Goal: Navigation & Orientation: Find specific page/section

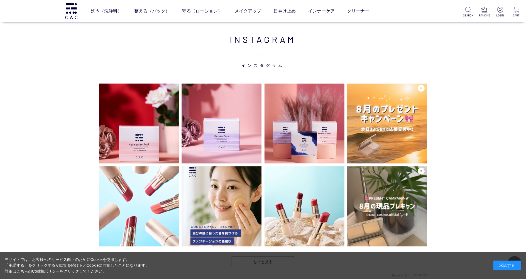
scroll to position [1485, 0]
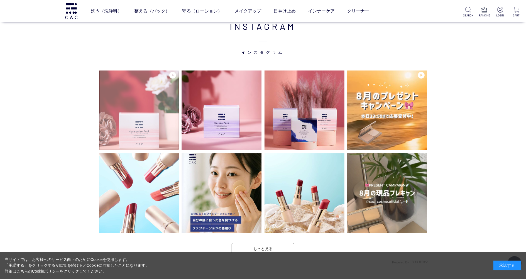
click at [163, 125] on img at bounding box center [139, 110] width 80 height 80
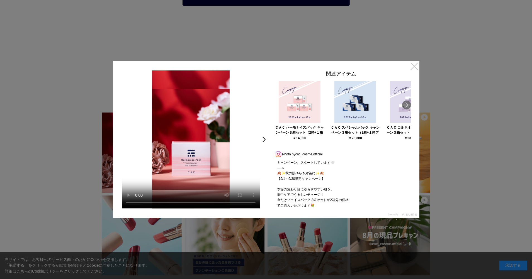
click at [412, 66] on link "×" at bounding box center [414, 66] width 10 height 10
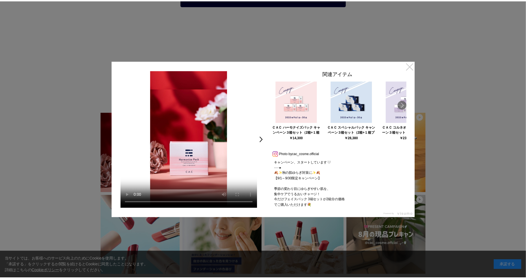
scroll to position [1485, 0]
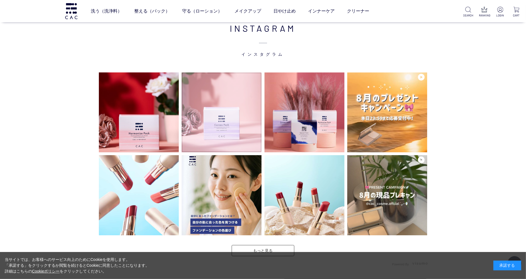
click at [197, 140] on img at bounding box center [222, 112] width 80 height 80
click at [235, 124] on img at bounding box center [222, 112] width 80 height 80
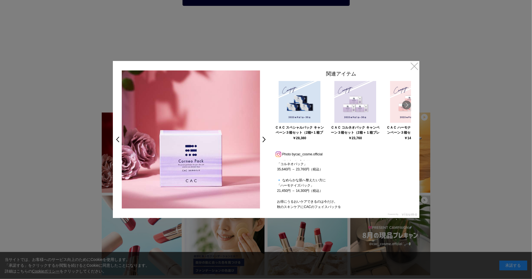
scroll to position [123, 0]
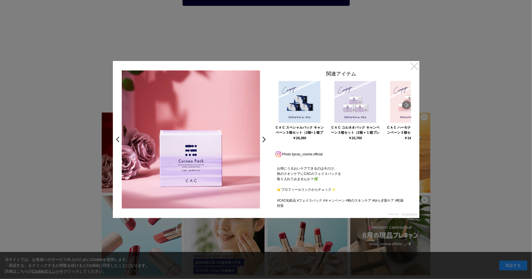
click at [416, 66] on link "×" at bounding box center [414, 66] width 10 height 10
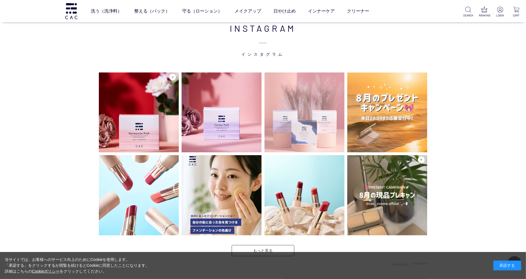
scroll to position [1483, 0]
click at [300, 143] on img at bounding box center [305, 113] width 80 height 80
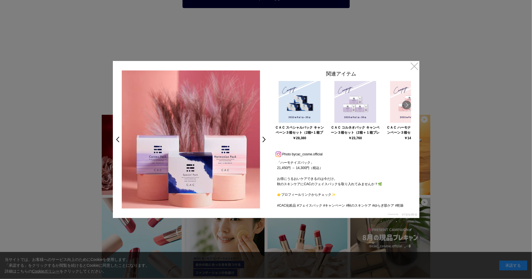
scroll to position [96, 0]
click at [411, 69] on link "×" at bounding box center [414, 66] width 10 height 10
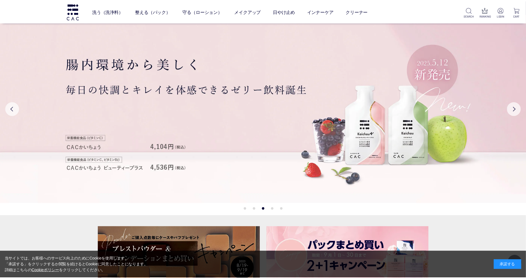
scroll to position [1483, 0]
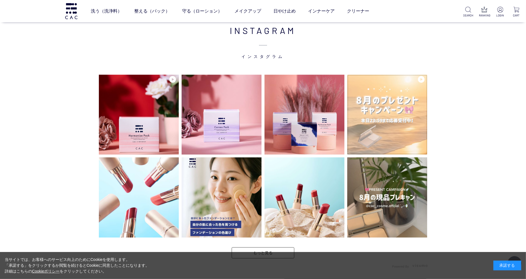
click at [405, 125] on img at bounding box center [387, 115] width 80 height 80
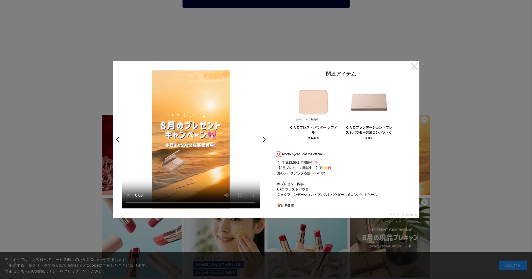
click at [416, 67] on link "×" at bounding box center [414, 66] width 10 height 10
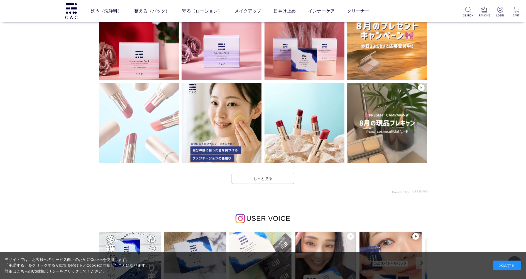
scroll to position [1555, 0]
click at [148, 123] on img at bounding box center [139, 123] width 80 height 80
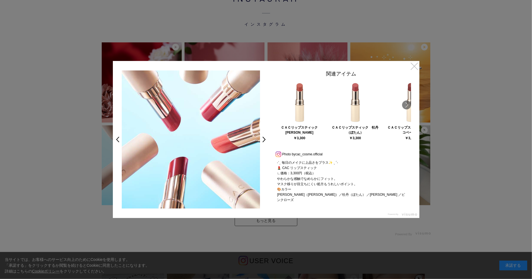
click at [417, 66] on link "×" at bounding box center [414, 66] width 10 height 10
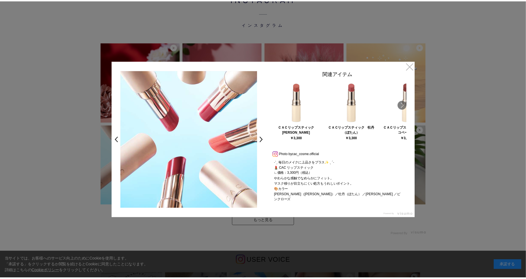
scroll to position [1555, 0]
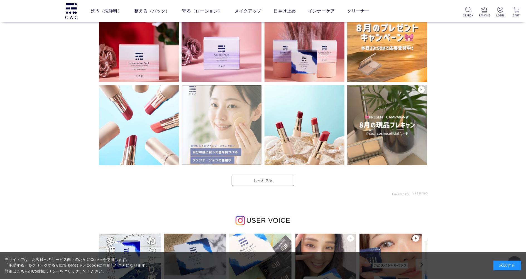
click at [244, 130] on img at bounding box center [222, 125] width 80 height 80
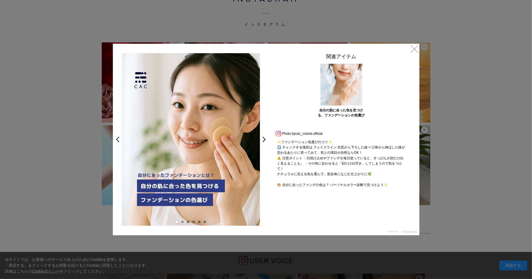
click at [182, 223] on link at bounding box center [182, 221] width 3 height 3
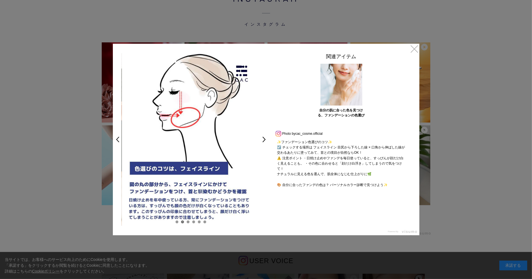
click at [185, 222] on div at bounding box center [191, 221] width 156 height 3
click at [414, 49] on link "×" at bounding box center [414, 49] width 10 height 10
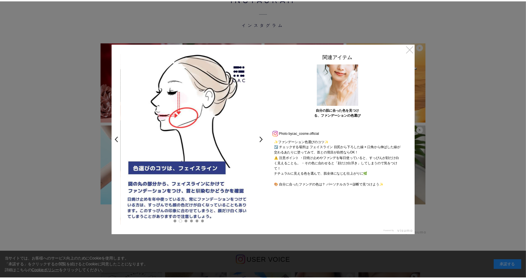
scroll to position [1555, 0]
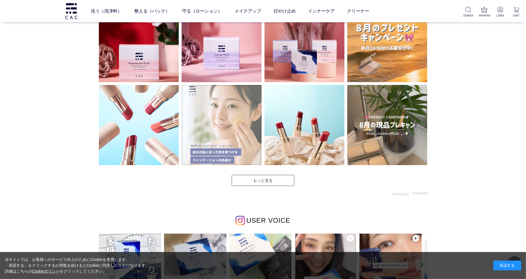
click at [227, 142] on img at bounding box center [222, 125] width 80 height 80
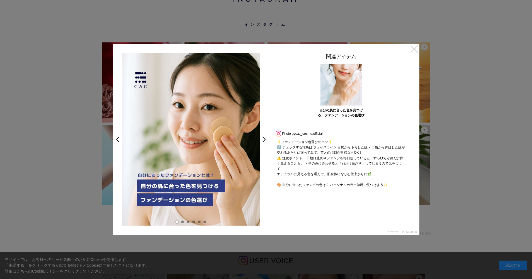
click at [413, 50] on link "×" at bounding box center [414, 49] width 10 height 10
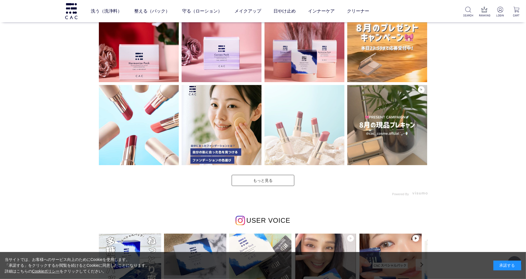
scroll to position [1553, 0]
click at [321, 127] on img at bounding box center [305, 125] width 80 height 80
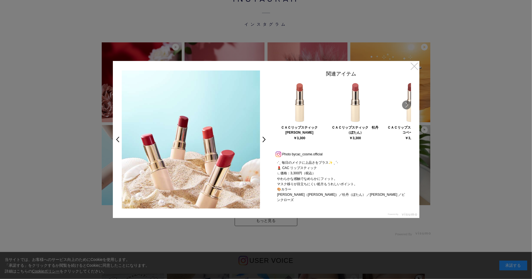
click at [411, 69] on link "×" at bounding box center [414, 66] width 10 height 10
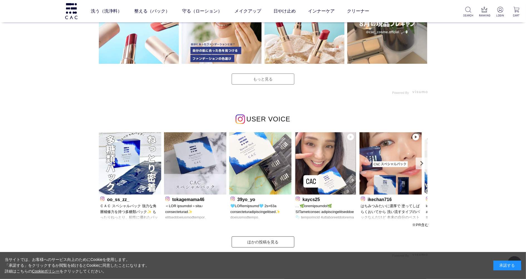
scroll to position [1702, 0]
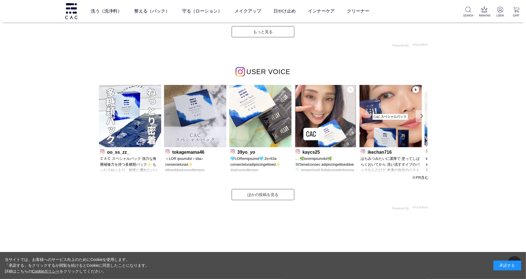
click at [421, 117] on link "Next" at bounding box center [422, 116] width 12 height 12
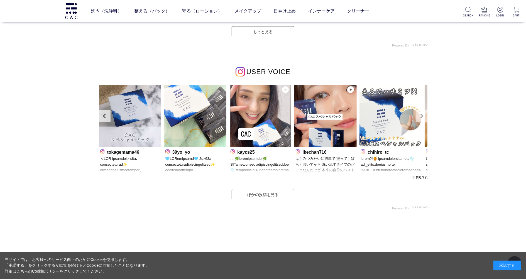
click at [421, 117] on link "Next" at bounding box center [422, 116] width 12 height 12
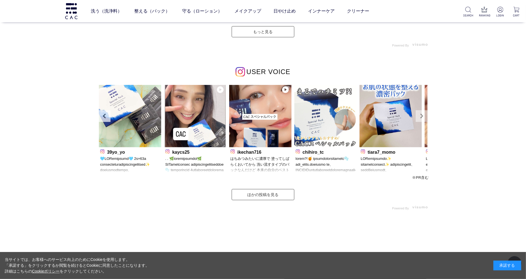
click at [421, 117] on link "Next" at bounding box center [422, 116] width 12 height 12
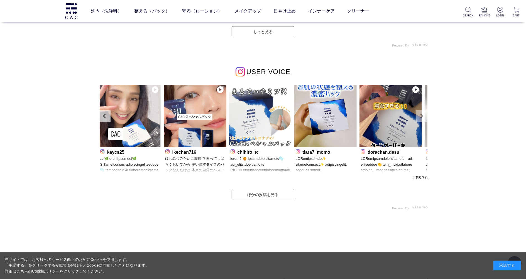
click at [421, 117] on link "Next" at bounding box center [422, 116] width 12 height 12
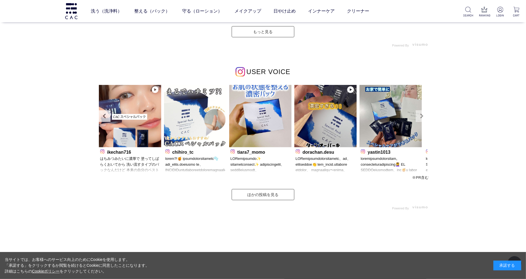
click at [421, 117] on link "Next" at bounding box center [422, 116] width 12 height 12
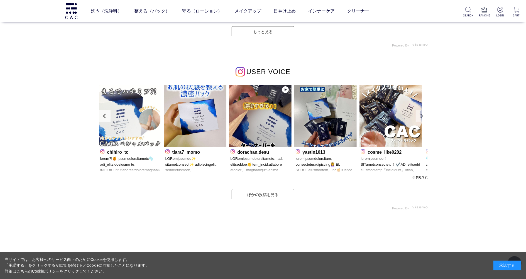
click at [421, 117] on link "Next" at bounding box center [422, 116] width 12 height 12
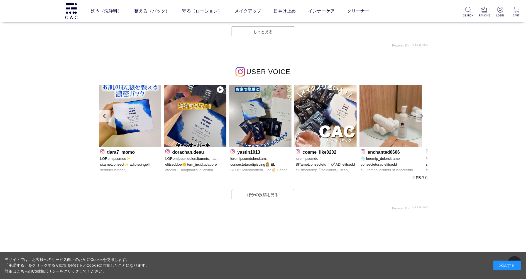
click at [421, 117] on link "Next" at bounding box center [422, 116] width 12 height 12
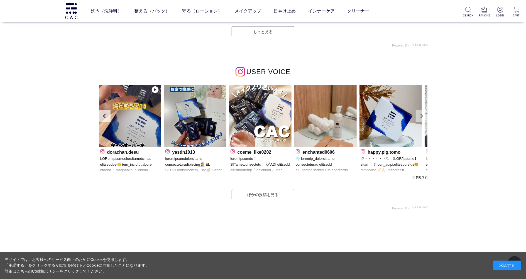
click at [421, 117] on link "Next" at bounding box center [422, 116] width 12 height 12
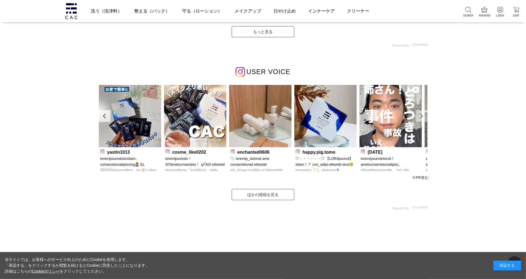
click at [421, 117] on link "Next" at bounding box center [422, 116] width 12 height 12
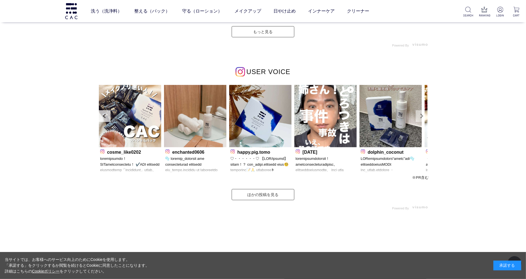
click at [421, 117] on link "Next" at bounding box center [422, 116] width 12 height 12
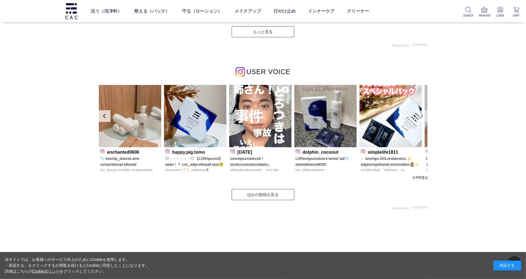
click at [421, 117] on link "Next" at bounding box center [422, 116] width 12 height 12
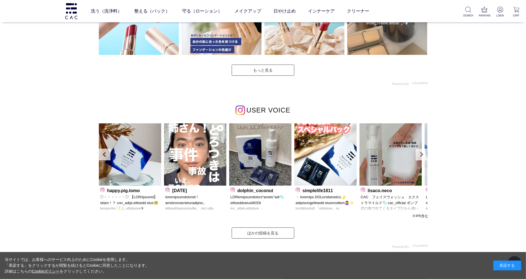
scroll to position [1591, 0]
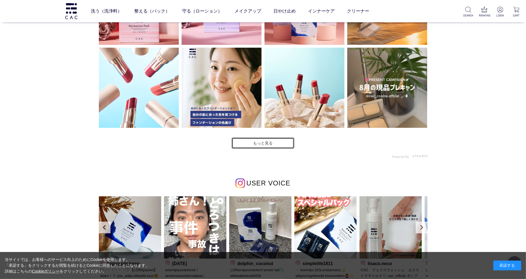
click at [262, 143] on link "もっと見る" at bounding box center [263, 143] width 63 height 11
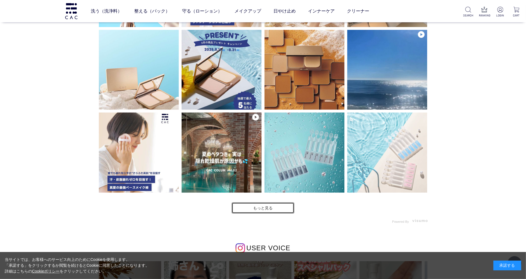
scroll to position [1702, 0]
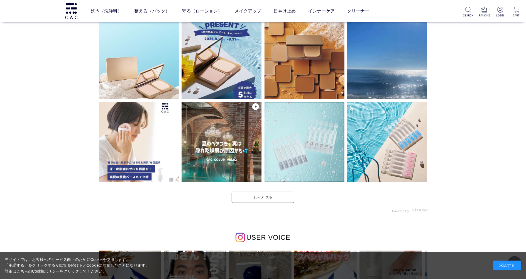
click at [310, 134] on img at bounding box center [305, 142] width 80 height 80
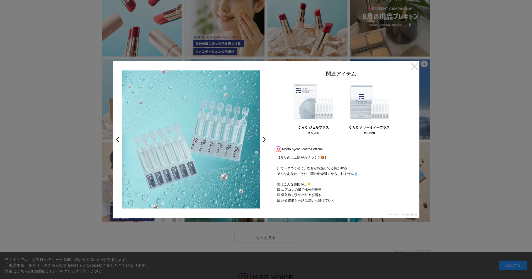
click at [410, 68] on link "×" at bounding box center [414, 66] width 10 height 10
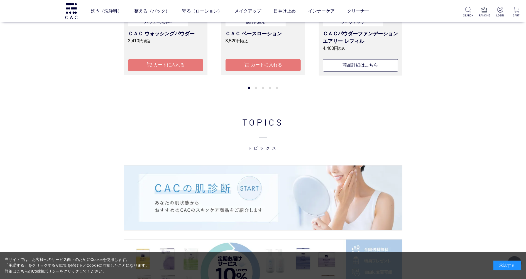
scroll to position [699, 0]
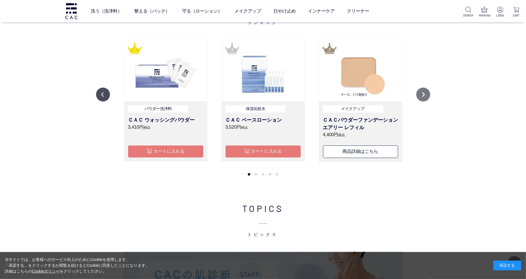
click at [423, 97] on button "Next" at bounding box center [423, 95] width 14 height 14
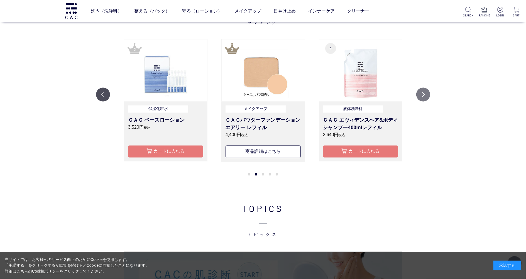
click at [423, 97] on button "Next" at bounding box center [423, 95] width 14 height 14
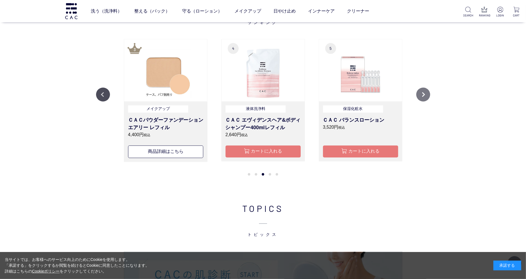
click at [423, 97] on button "Next" at bounding box center [423, 95] width 14 height 14
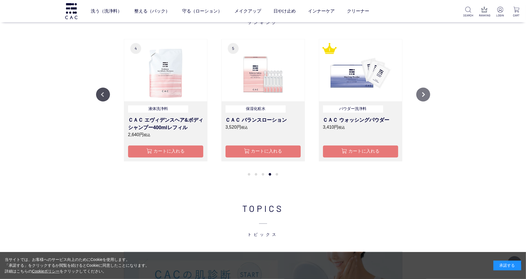
click at [423, 97] on button "Next" at bounding box center [423, 95] width 14 height 14
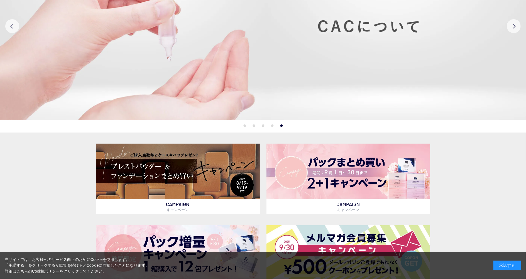
scroll to position [31, 0]
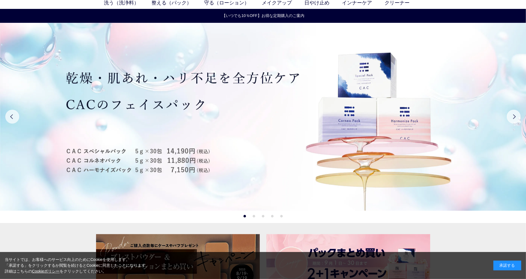
click at [253, 217] on button "2" at bounding box center [254, 216] width 3 height 3
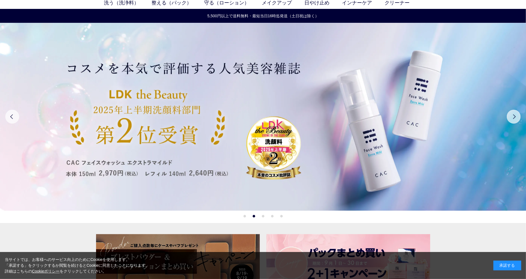
click at [263, 217] on button "3" at bounding box center [263, 216] width 3 height 3
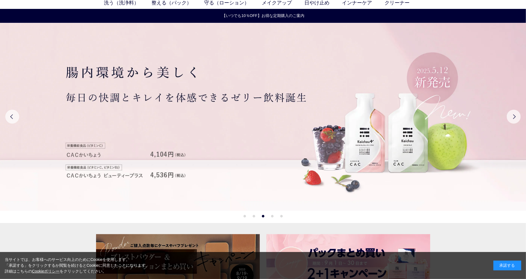
click at [280, 217] on ul "1 2 3 4 5" at bounding box center [262, 216] width 39 height 3
click at [281, 216] on button "5" at bounding box center [281, 216] width 3 height 3
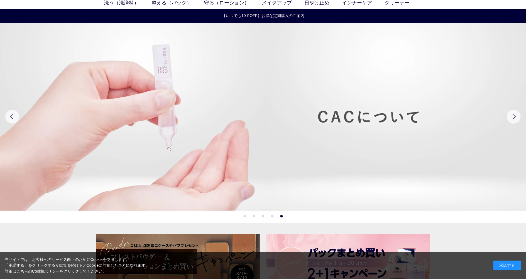
click at [271, 216] on button "4" at bounding box center [272, 216] width 3 height 3
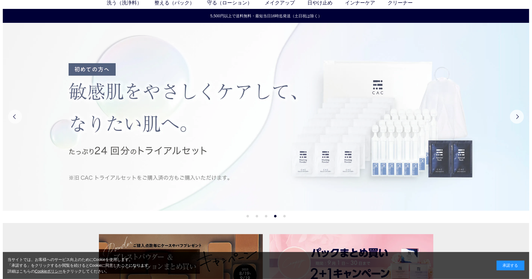
scroll to position [0, 0]
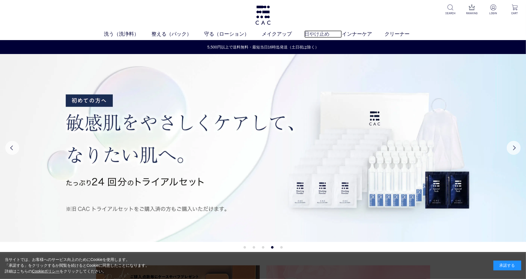
click at [313, 33] on link "日やけ止め" at bounding box center [323, 34] width 38 height 8
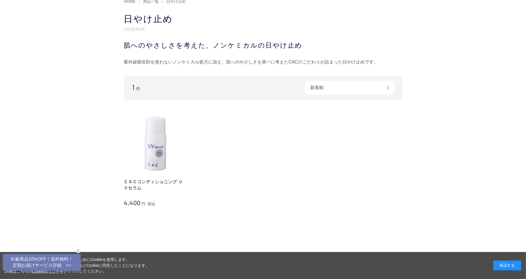
scroll to position [111, 0]
